Goal: Information Seeking & Learning: Learn about a topic

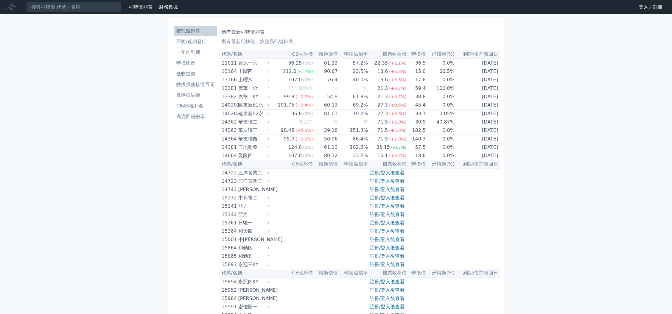
click at [394, 191] on link "註冊/登入後查看" at bounding box center [387, 190] width 35 height 6
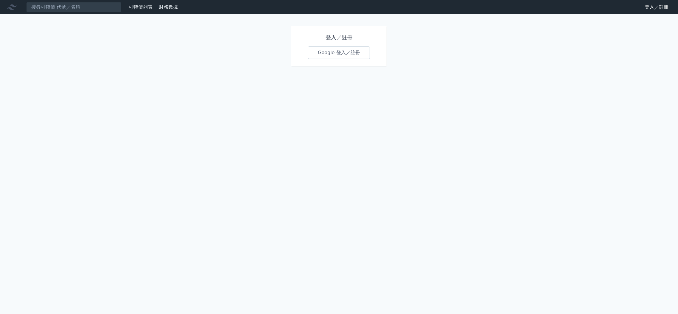
click at [335, 55] on link "Google 登入／註冊" at bounding box center [339, 52] width 62 height 13
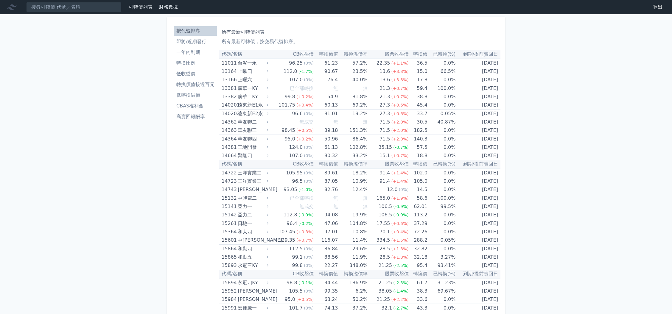
click at [192, 95] on li "低轉換溢價" at bounding box center [195, 95] width 43 height 7
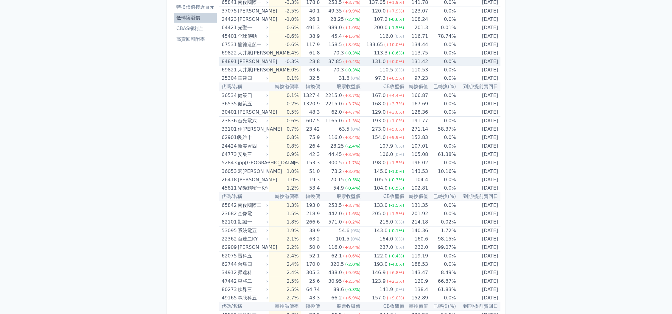
scroll to position [119, 0]
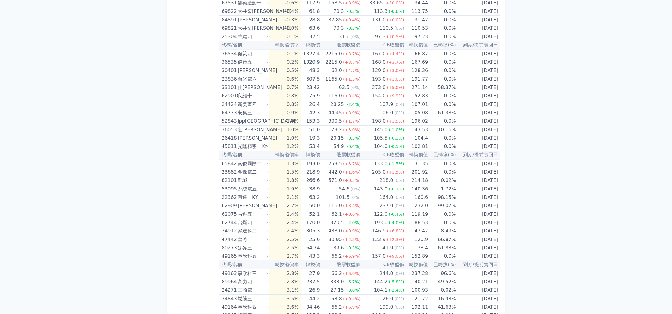
drag, startPoint x: 559, startPoint y: 75, endPoint x: 529, endPoint y: 165, distance: 94.7
drag, startPoint x: 583, startPoint y: 1, endPoint x: 40, endPoint y: 73, distance: 548.2
